Goal: Task Accomplishment & Management: Manage account settings

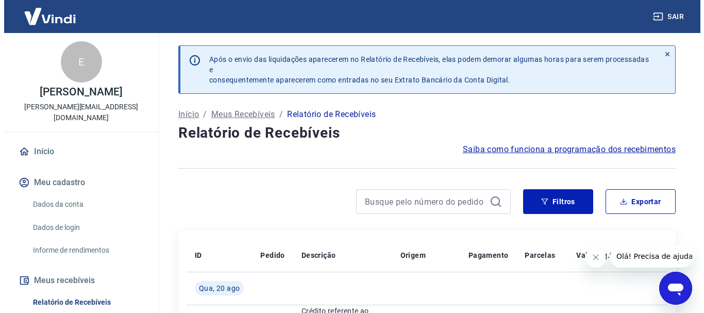
scroll to position [206, 0]
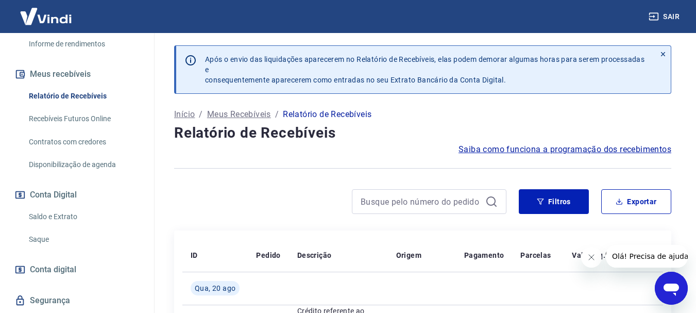
click at [67, 206] on link "Saldo e Extrato" at bounding box center [83, 216] width 117 height 21
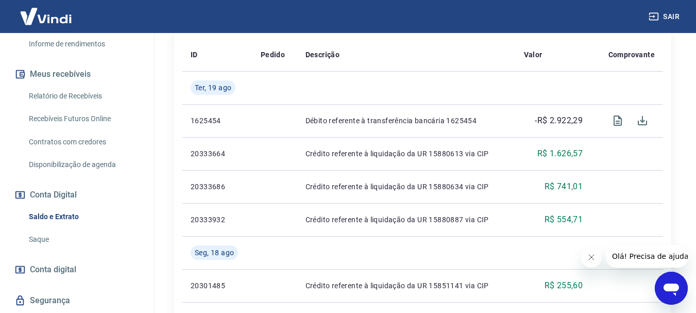
scroll to position [309, 0]
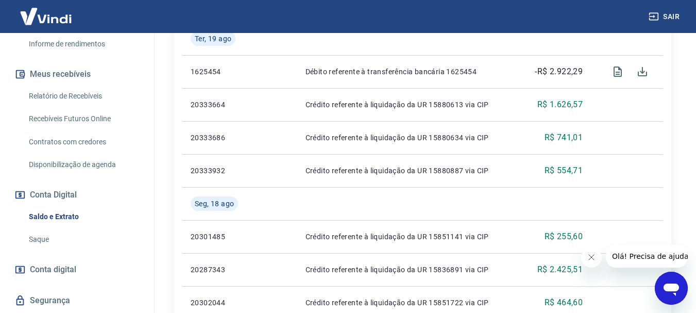
click at [65, 235] on link "Saque" at bounding box center [83, 239] width 117 height 21
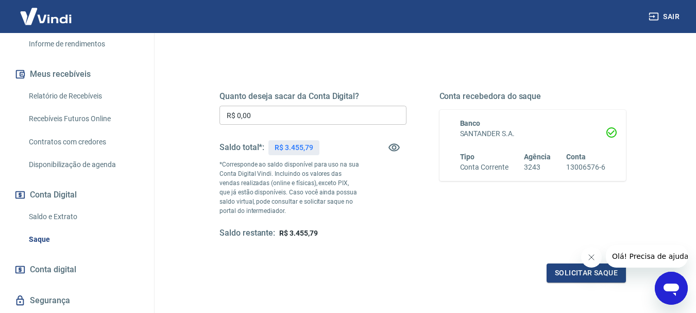
scroll to position [103, 0]
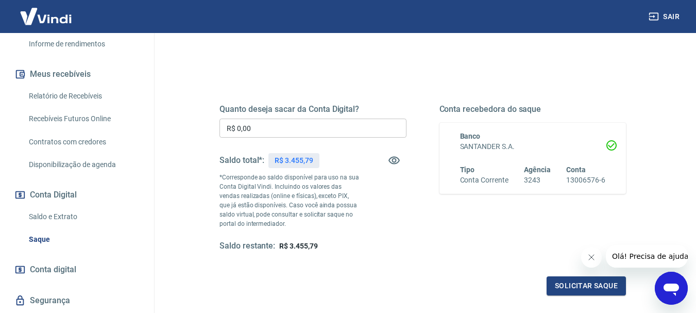
click at [70, 215] on link "Saldo e Extrato" at bounding box center [83, 216] width 117 height 21
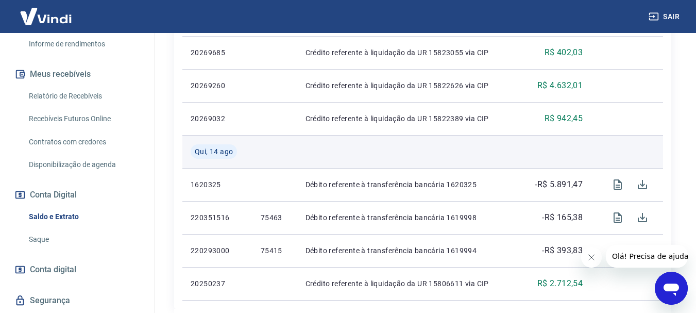
scroll to position [825, 0]
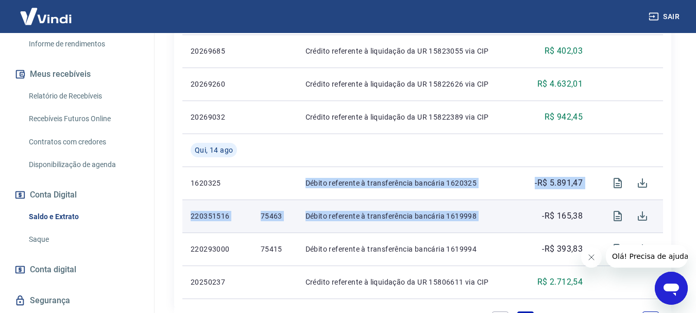
drag, startPoint x: 307, startPoint y: 183, endPoint x: 529, endPoint y: 211, distance: 224.0
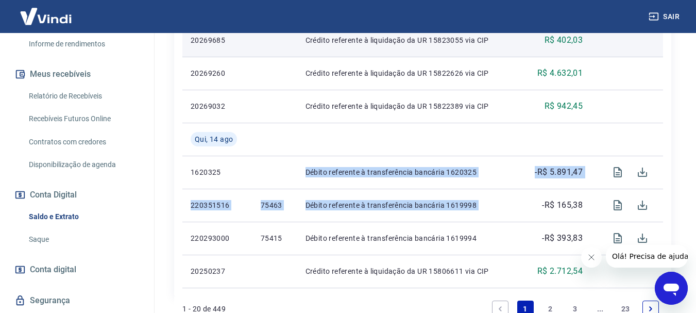
scroll to position [857, 0]
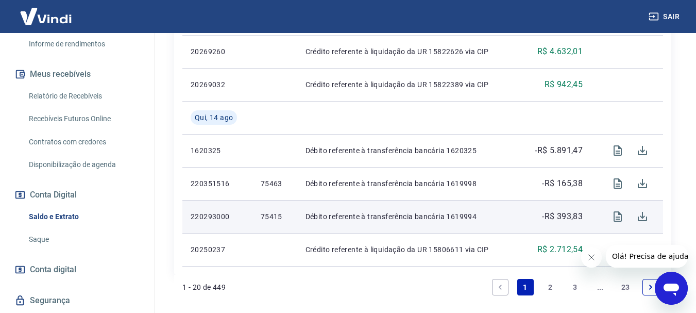
click at [538, 203] on td "-R$ 393,83" at bounding box center [554, 216] width 76 height 33
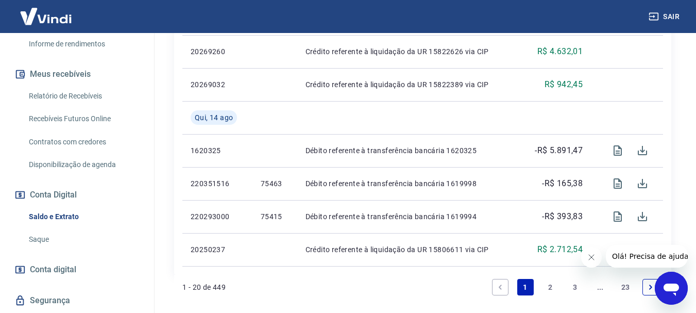
click at [42, 231] on div "Saldo e Extrato Saque" at bounding box center [76, 228] width 129 height 44
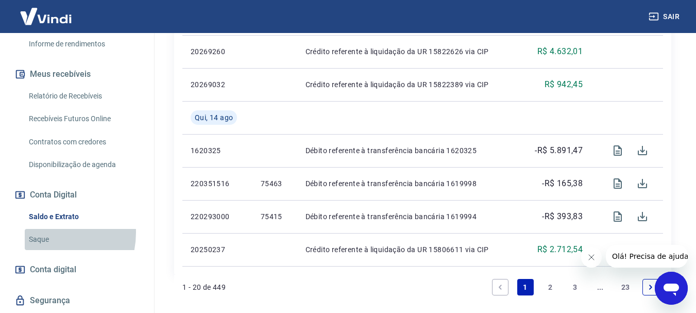
click at [42, 232] on link "Saque" at bounding box center [83, 239] width 117 height 21
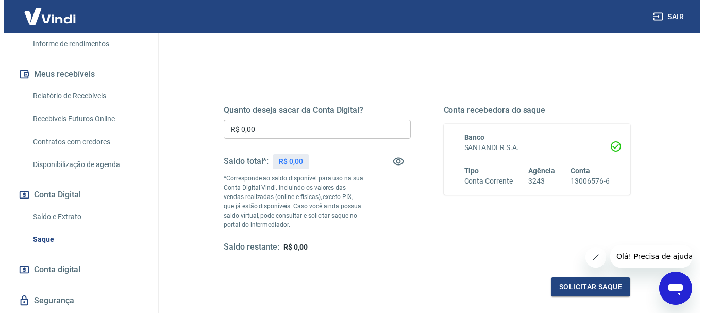
scroll to position [103, 0]
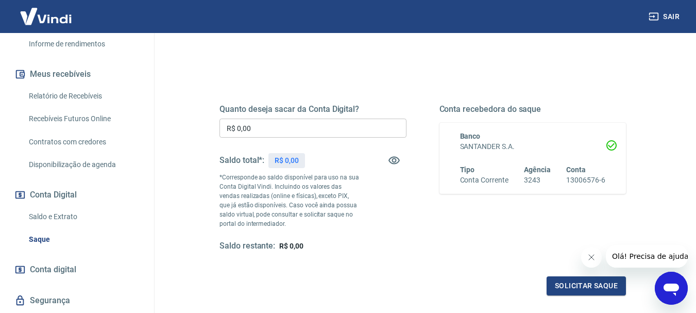
click at [344, 121] on input "R$ 0,00" at bounding box center [313, 128] width 187 height 19
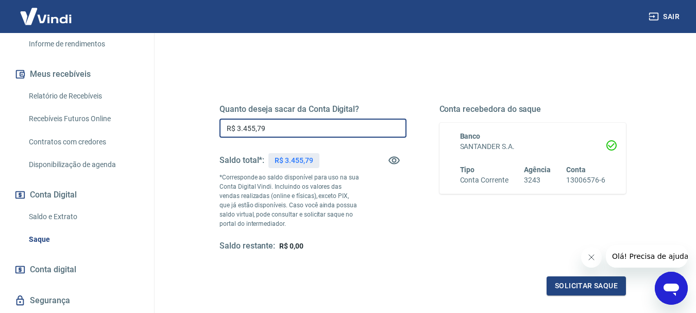
type input "R$ 3.455,79"
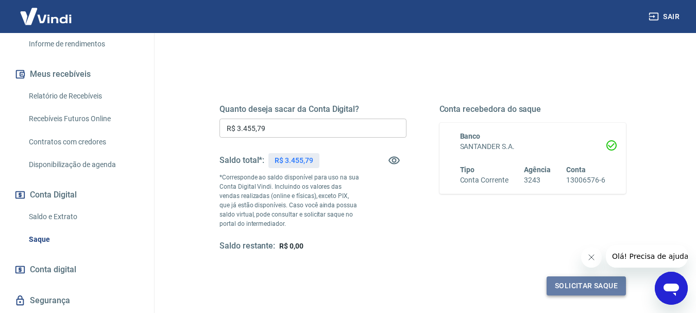
click at [609, 285] on button "Solicitar saque" at bounding box center [586, 285] width 79 height 19
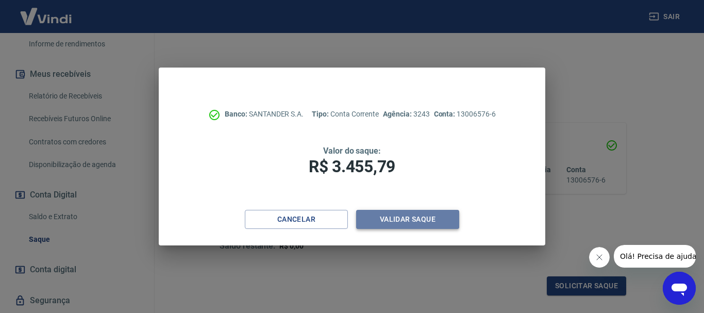
click at [388, 215] on button "Validar saque" at bounding box center [407, 219] width 103 height 19
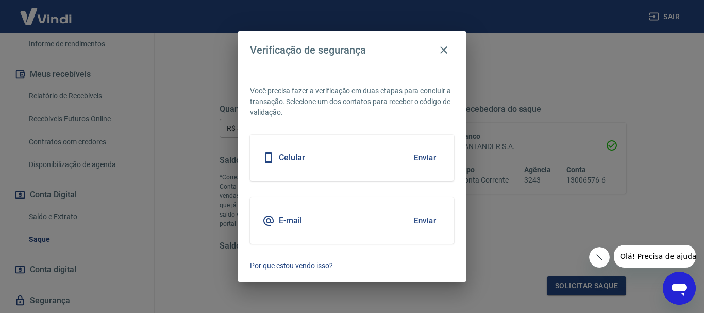
click at [390, 218] on div "E-mail Enviar" at bounding box center [352, 220] width 204 height 46
click at [427, 158] on button "Enviar" at bounding box center [425, 158] width 34 height 22
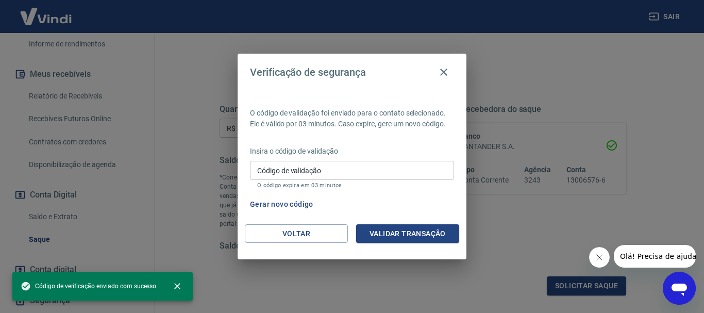
drag, startPoint x: 354, startPoint y: 170, endPoint x: 331, endPoint y: 142, distance: 36.0
click at [354, 170] on input "Código de validação" at bounding box center [352, 170] width 204 height 19
